Goal: Transaction & Acquisition: Purchase product/service

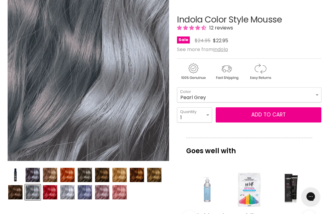
scroll to position [92, 0]
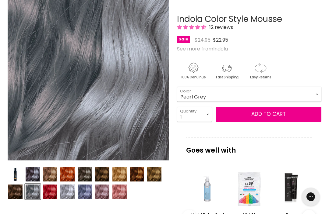
click at [319, 94] on select "Beige Blonde Honey Blonde Medium Blonde Dark Blonde Medium Brown Strawberry Ros…" at bounding box center [249, 94] width 144 height 15
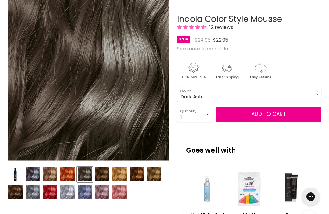
select select "Dark Ash"
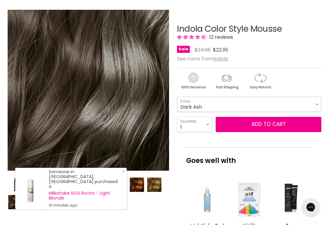
scroll to position [117, 0]
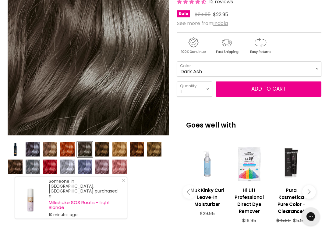
click at [157, 148] on img "Product thumbnails" at bounding box center [154, 149] width 14 height 14
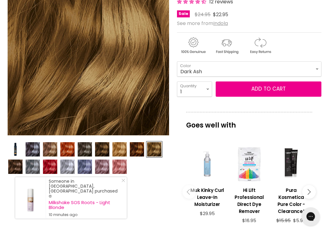
scroll to position [118, 0]
click at [14, 170] on img "Product thumbnails" at bounding box center [15, 166] width 14 height 14
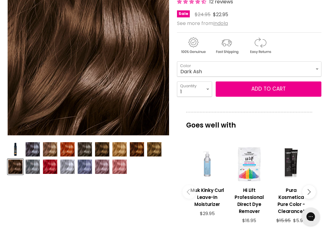
click at [54, 147] on img "Product thumbnails" at bounding box center [50, 149] width 14 height 14
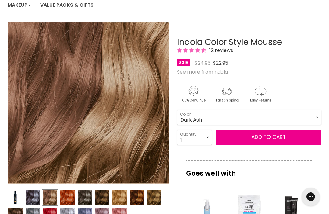
scroll to position [69, 0]
click at [82, 200] on img "Product thumbnails" at bounding box center [85, 198] width 14 height 14
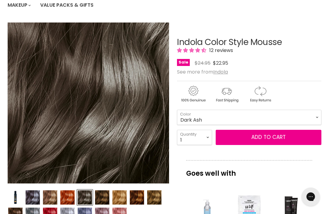
click at [51, 196] on img "Product thumbnails" at bounding box center [50, 198] width 14 height 14
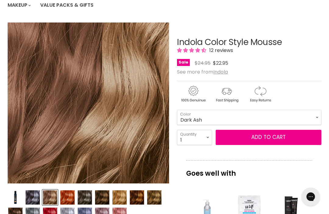
click at [88, 195] on img "Product thumbnails" at bounding box center [85, 198] width 14 height 14
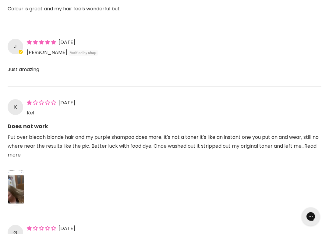
scroll to position [587, 0]
click at [19, 190] on img "Link to user picture 1" at bounding box center [16, 187] width 17 height 37
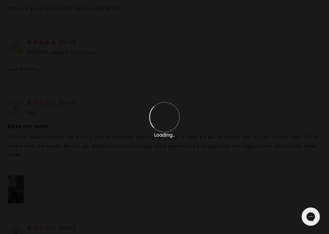
scroll to position [0, 0]
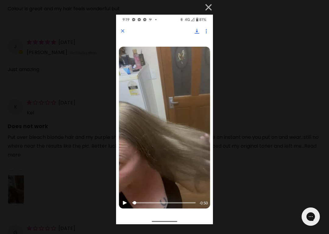
click at [206, 12] on button "×" at bounding box center [205, 7] width 15 height 15
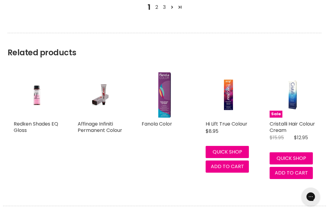
scroll to position [925, 0]
